Goal: Find specific page/section: Find specific page/section

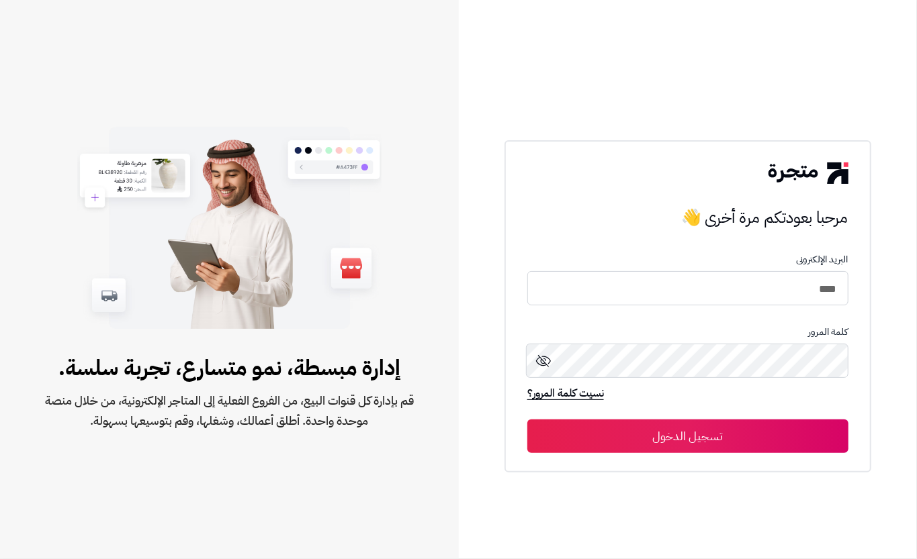
type input "****"
drag, startPoint x: 763, startPoint y: 431, endPoint x: 801, endPoint y: 446, distance: 40.4
click at [785, 442] on button "تسجيل الدخول" at bounding box center [687, 437] width 321 height 34
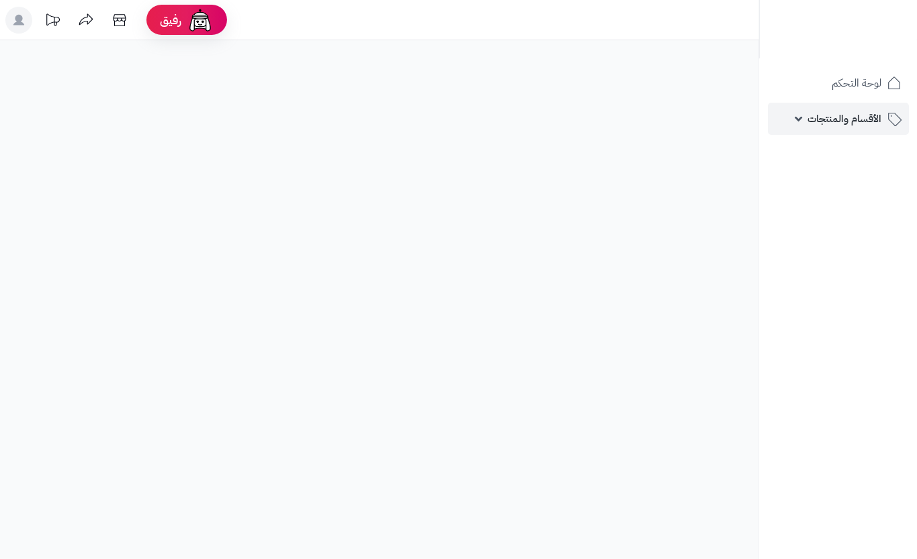
click at [774, 111] on link "الأقسام والمنتجات" at bounding box center [837, 119] width 141 height 32
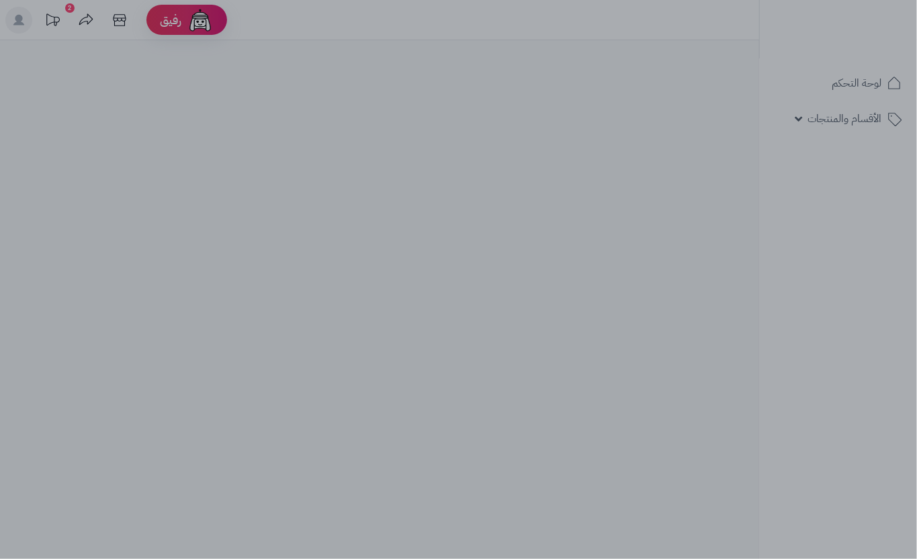
click at [806, 156] on div at bounding box center [458, 279] width 917 height 559
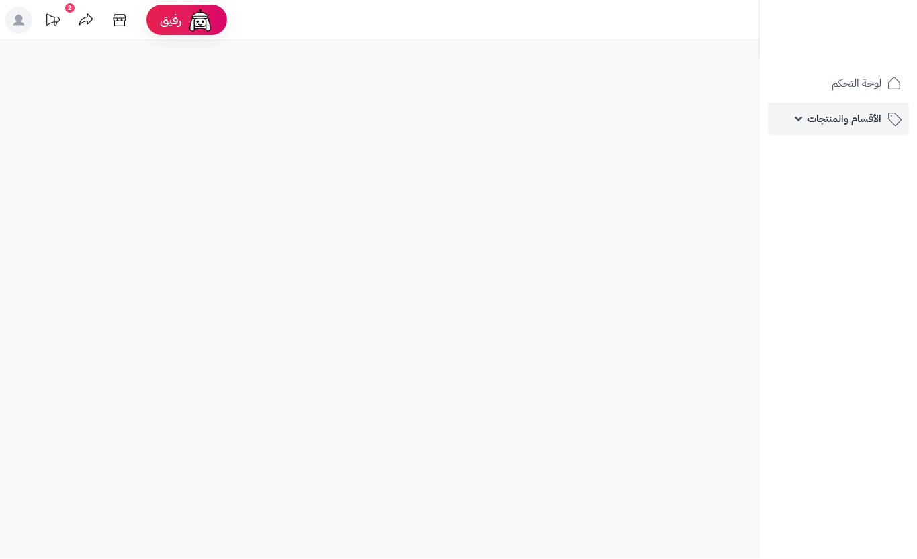
click at [806, 118] on link "الأقسام والمنتجات" at bounding box center [837, 119] width 141 height 32
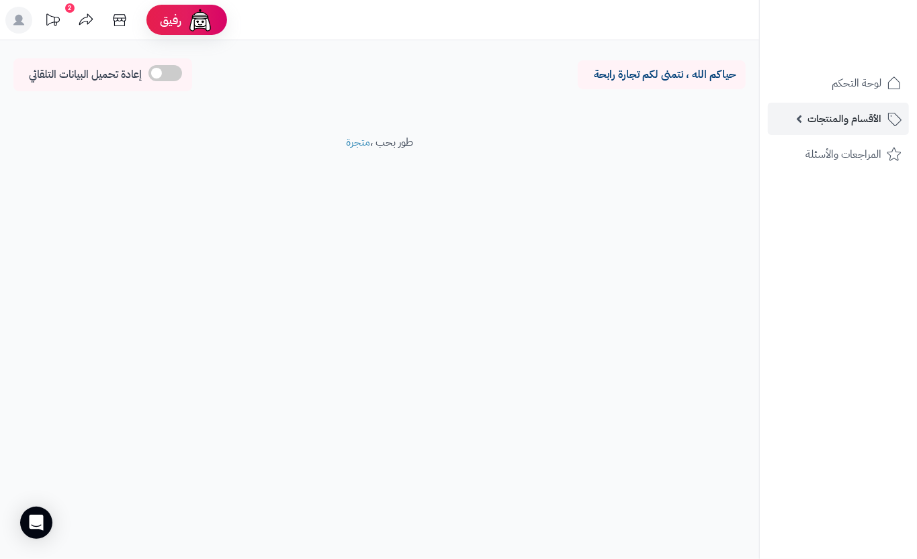
click at [804, 111] on link "الأقسام والمنتجات" at bounding box center [837, 119] width 141 height 32
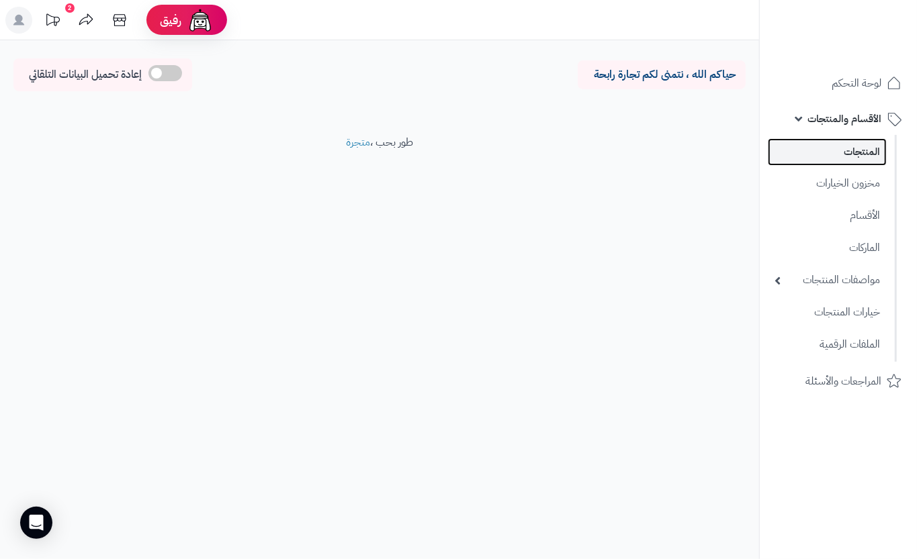
click at [815, 152] on link "المنتجات" at bounding box center [826, 152] width 119 height 28
